Goal: Navigation & Orientation: Find specific page/section

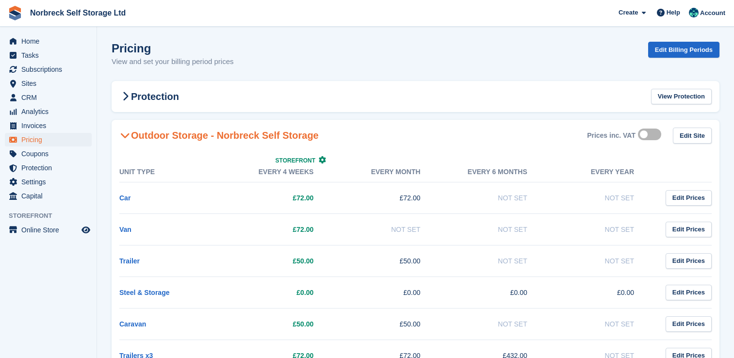
scroll to position [621, 0]
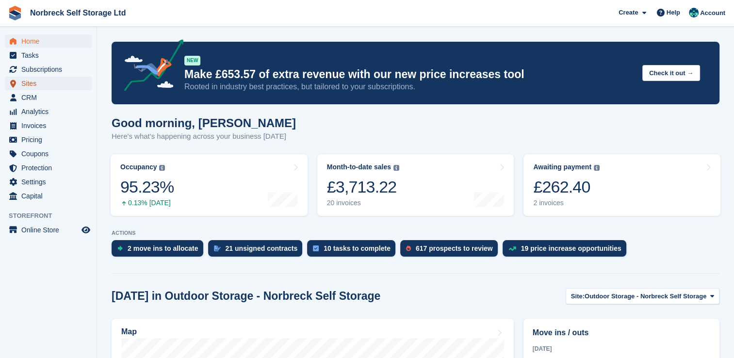
click at [32, 86] on span "Sites" at bounding box center [50, 84] width 58 height 14
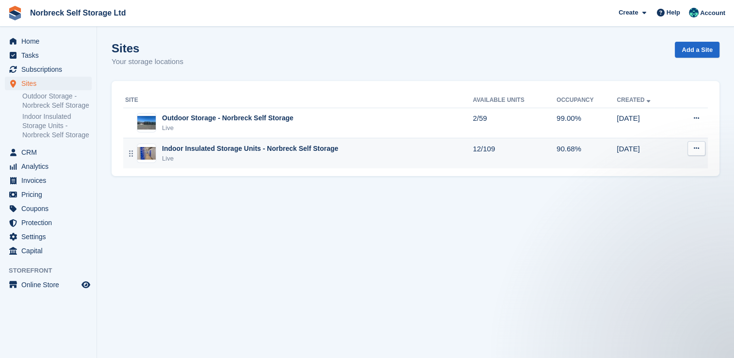
click at [179, 153] on div "Indoor Insulated Storage Units - Norbreck Self Storage" at bounding box center [250, 149] width 176 height 10
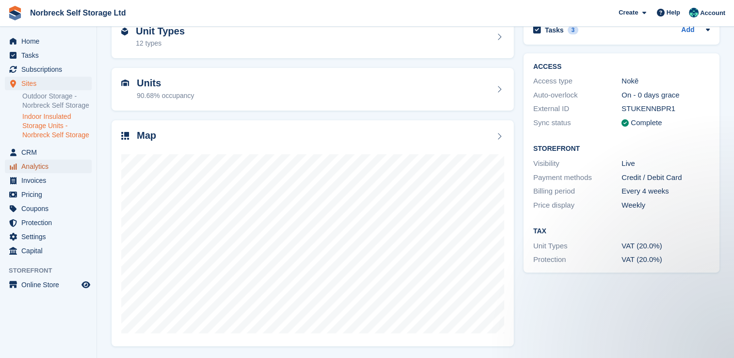
click at [35, 168] on span "Analytics" at bounding box center [50, 167] width 58 height 14
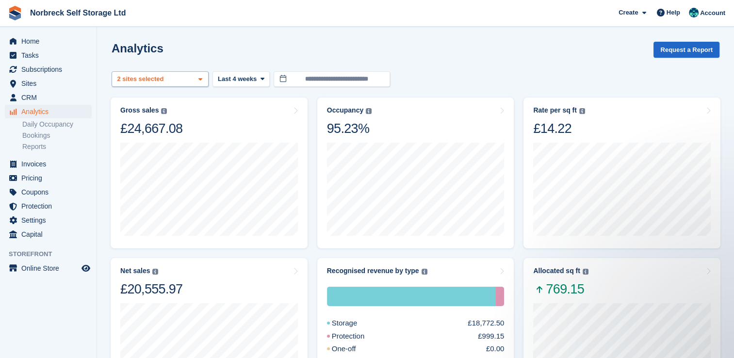
click at [202, 81] on icon at bounding box center [200, 79] width 4 height 6
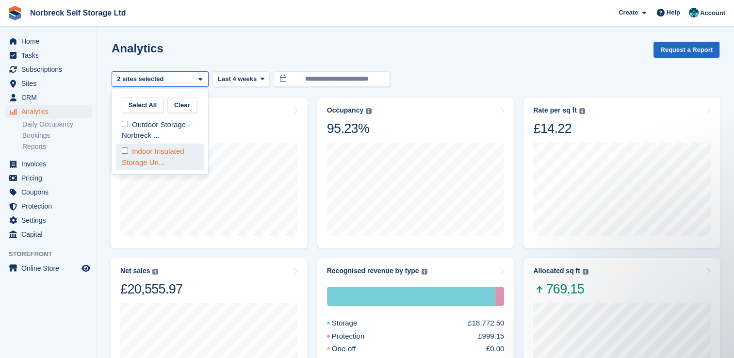
click at [173, 150] on div "Indoor Insulated Storage Un..." at bounding box center [160, 157] width 88 height 27
select select "****"
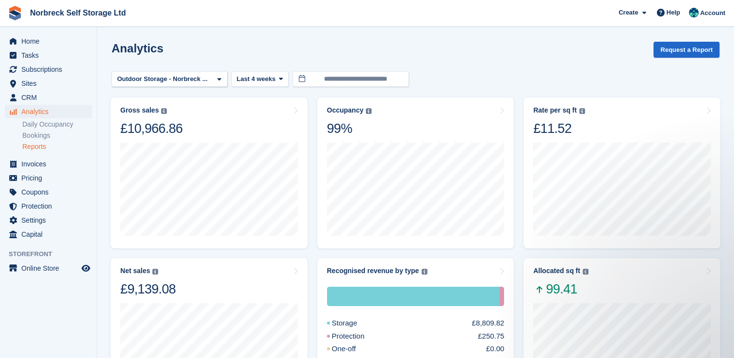
click at [36, 149] on link "Reports" at bounding box center [56, 146] width 69 height 9
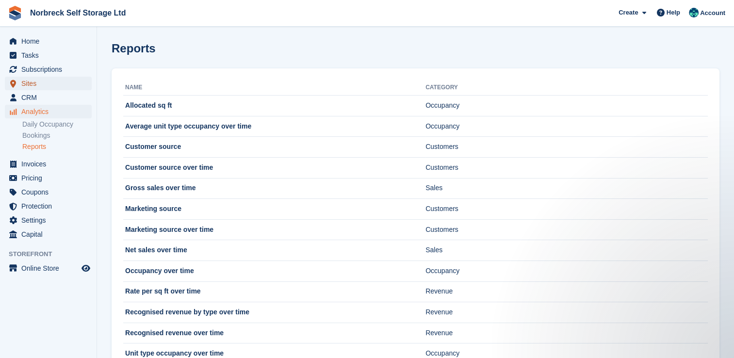
click at [48, 81] on span "Sites" at bounding box center [50, 84] width 58 height 14
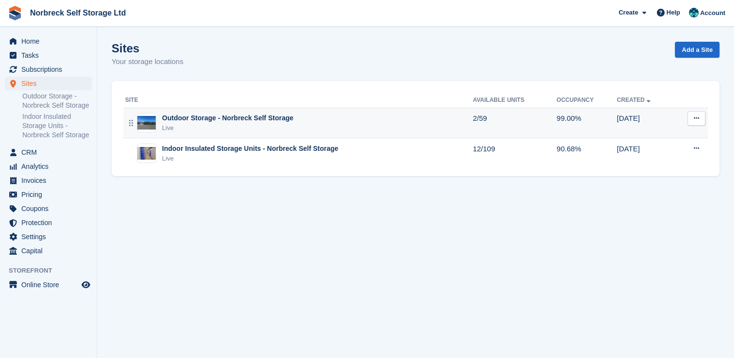
click at [202, 131] on div "Live" at bounding box center [227, 128] width 131 height 10
